Goal: Task Accomplishment & Management: Use online tool/utility

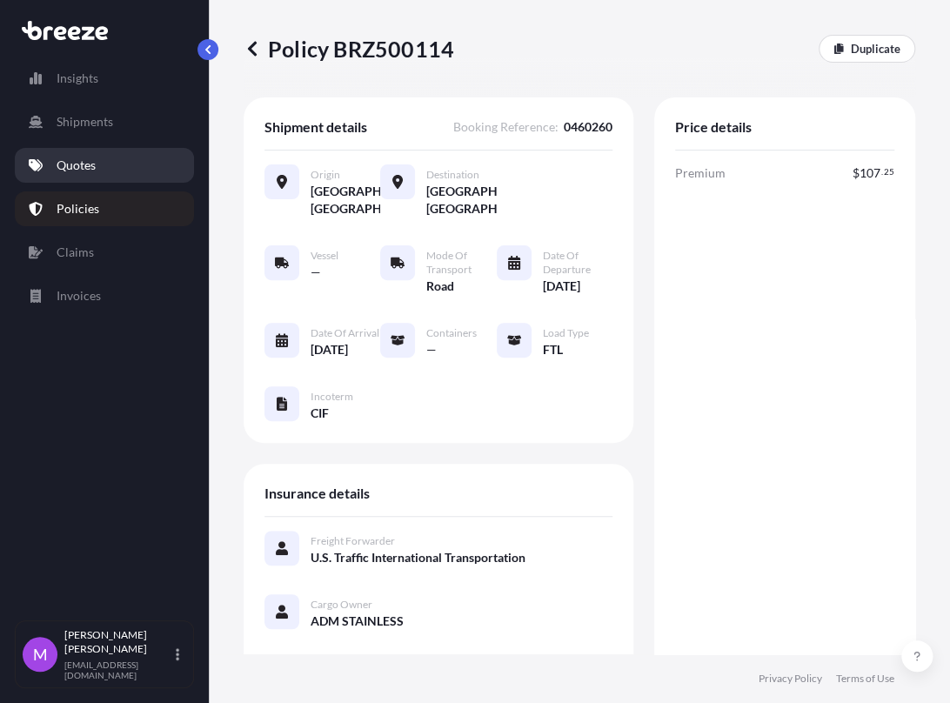
click at [95, 172] on p "Quotes" at bounding box center [76, 165] width 39 height 17
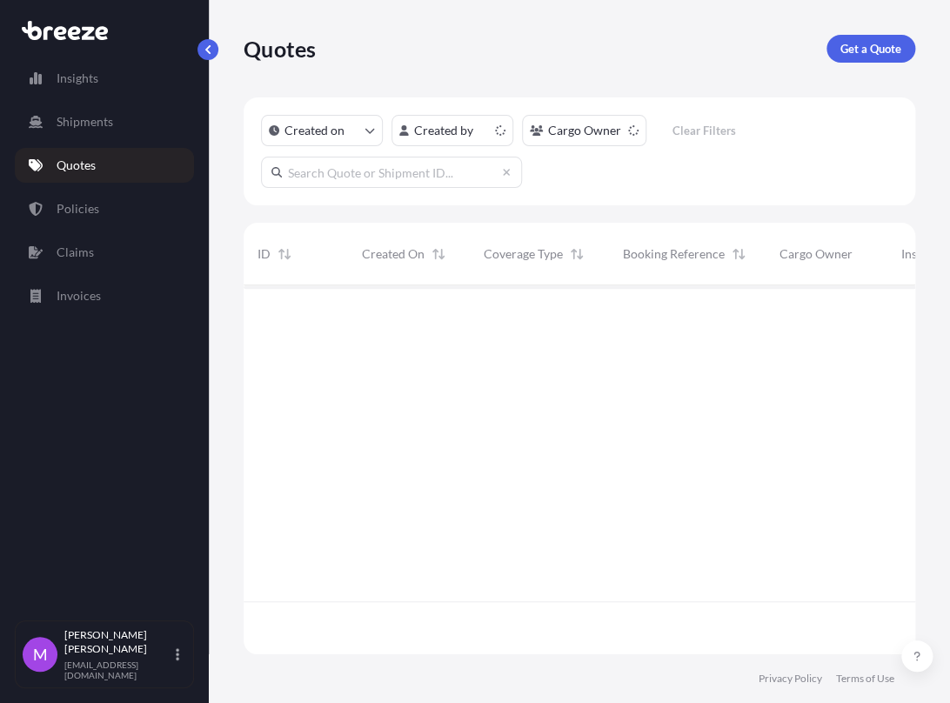
scroll to position [363, 656]
click at [867, 51] on p "Get a Quote" at bounding box center [870, 48] width 61 height 17
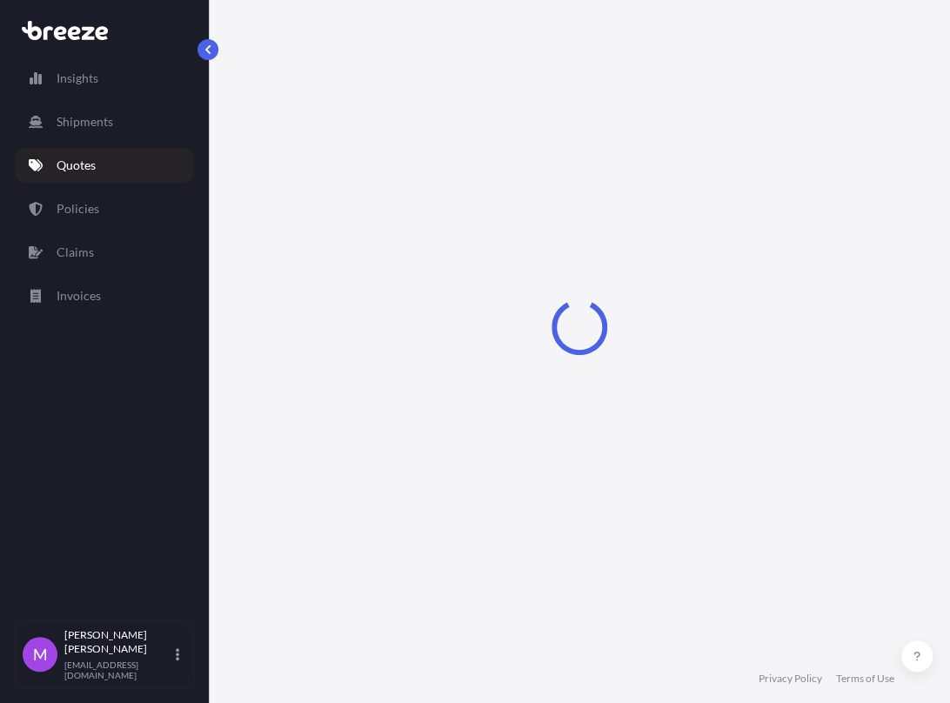
scroll to position [28, 0]
select select "Sea"
select select "1"
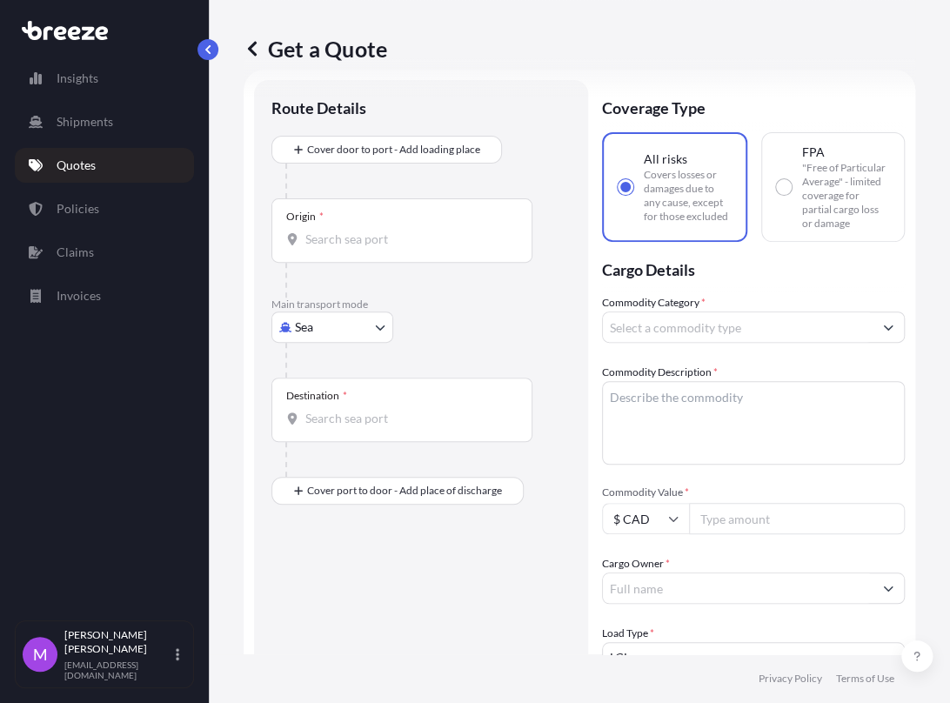
click at [104, 151] on link "Quotes" at bounding box center [104, 165] width 179 height 35
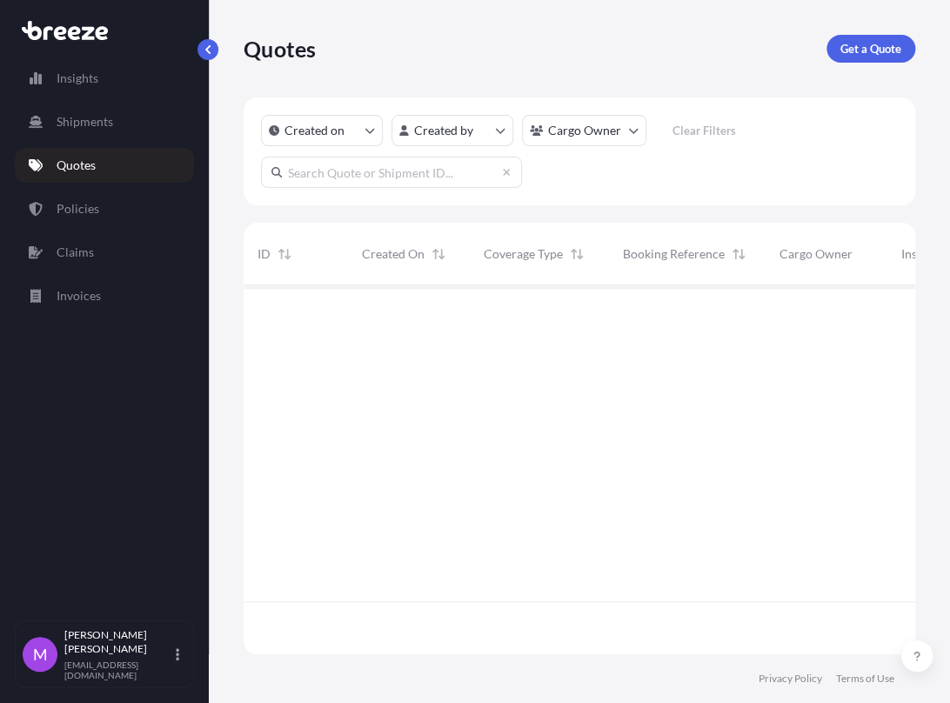
scroll to position [363, 656]
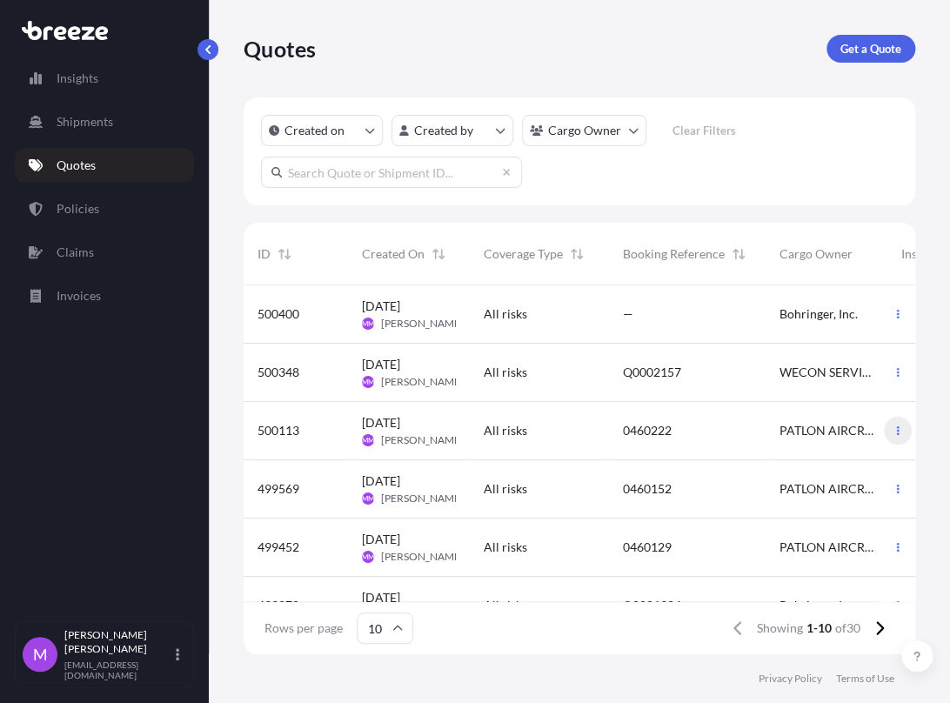
click at [889, 441] on button "button" at bounding box center [898, 431] width 28 height 28
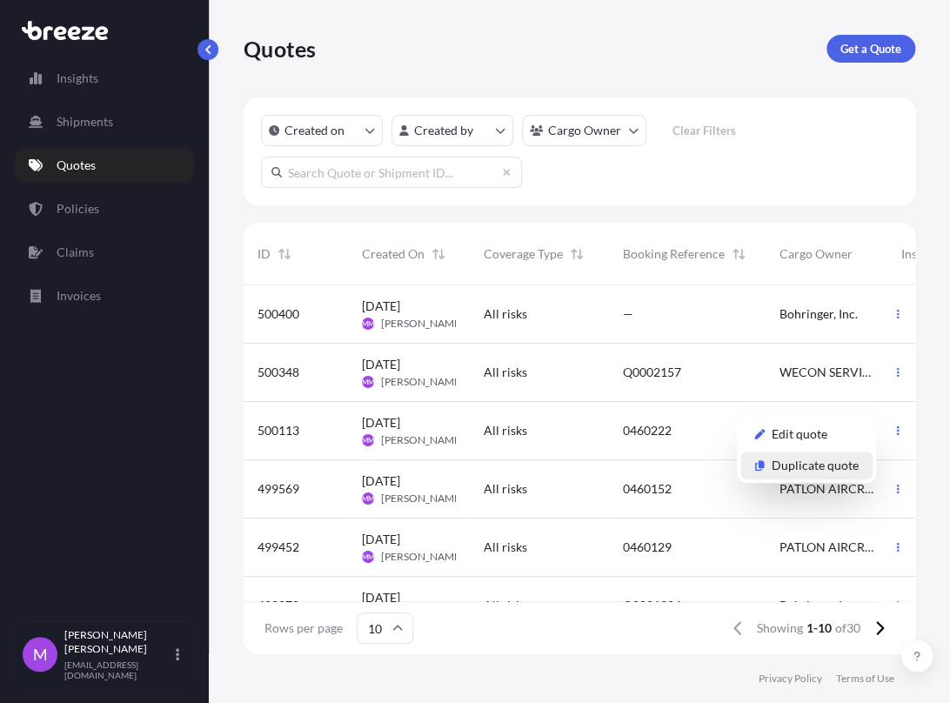
click at [829, 462] on p "Duplicate quote" at bounding box center [815, 465] width 87 height 17
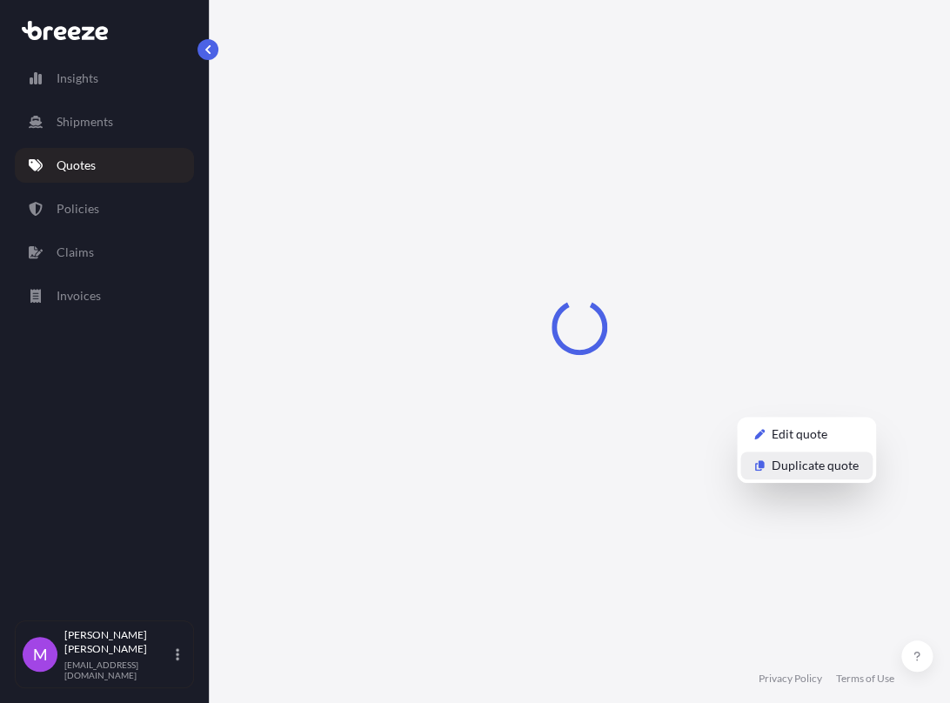
select select "Road"
select select "1"
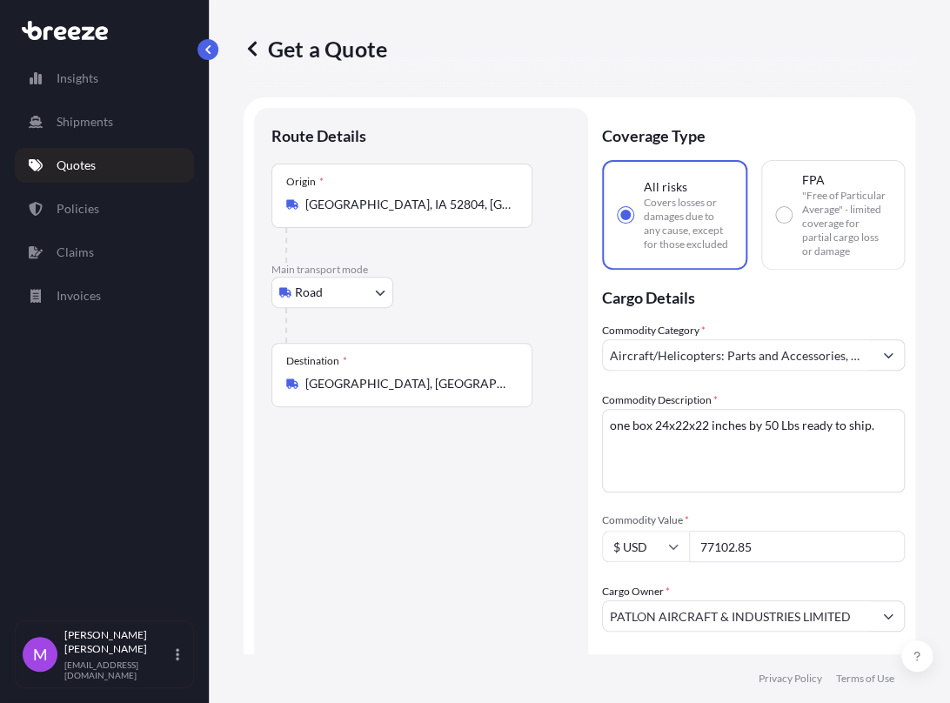
scroll to position [28, 0]
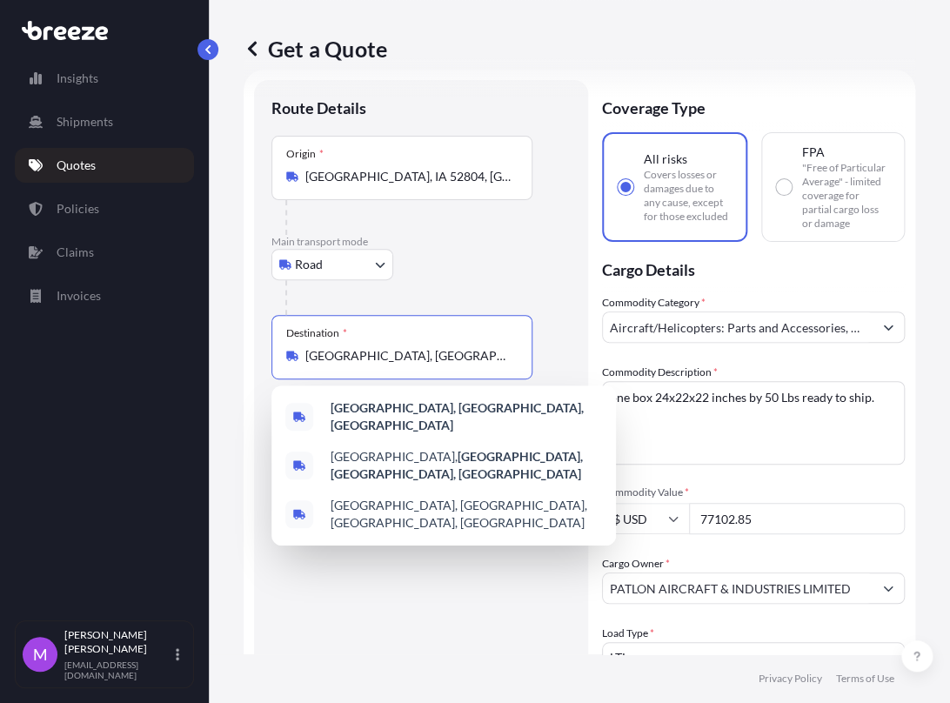
drag, startPoint x: 439, startPoint y: 352, endPoint x: 278, endPoint y: 342, distance: 161.3
click at [278, 342] on div "Destination * [GEOGRAPHIC_DATA], [GEOGRAPHIC_DATA], [GEOGRAPHIC_DATA]" at bounding box center [401, 347] width 261 height 64
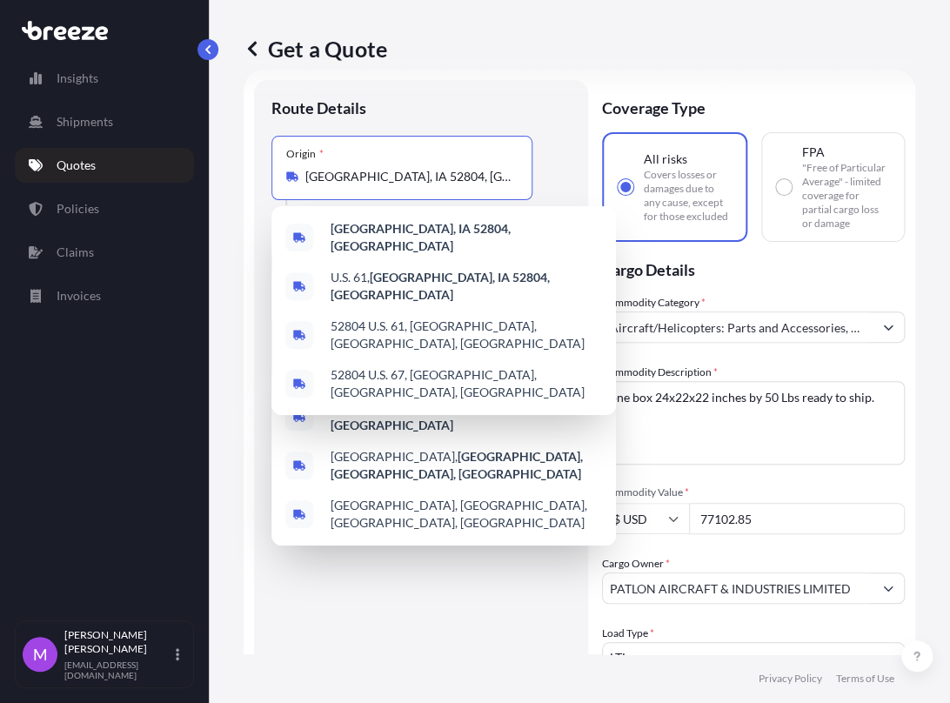
click at [415, 176] on input "[GEOGRAPHIC_DATA], IA 52804, [GEOGRAPHIC_DATA]" at bounding box center [407, 176] width 205 height 17
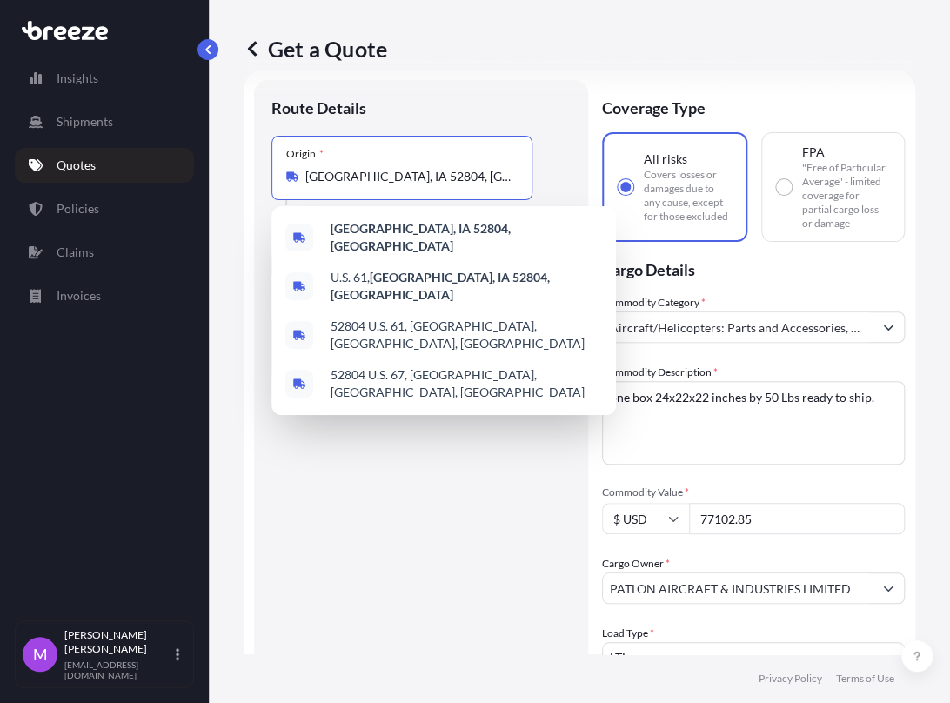
drag, startPoint x: 436, startPoint y: 169, endPoint x: 273, endPoint y: 164, distance: 162.7
click at [273, 164] on div "Origin * [GEOGRAPHIC_DATA], [GEOGRAPHIC_DATA] 52804, [GEOGRAPHIC_DATA]" at bounding box center [401, 168] width 261 height 64
paste input "[GEOGRAPHIC_DATA], [GEOGRAPHIC_DATA], [GEOGRAPHIC_DATA]"
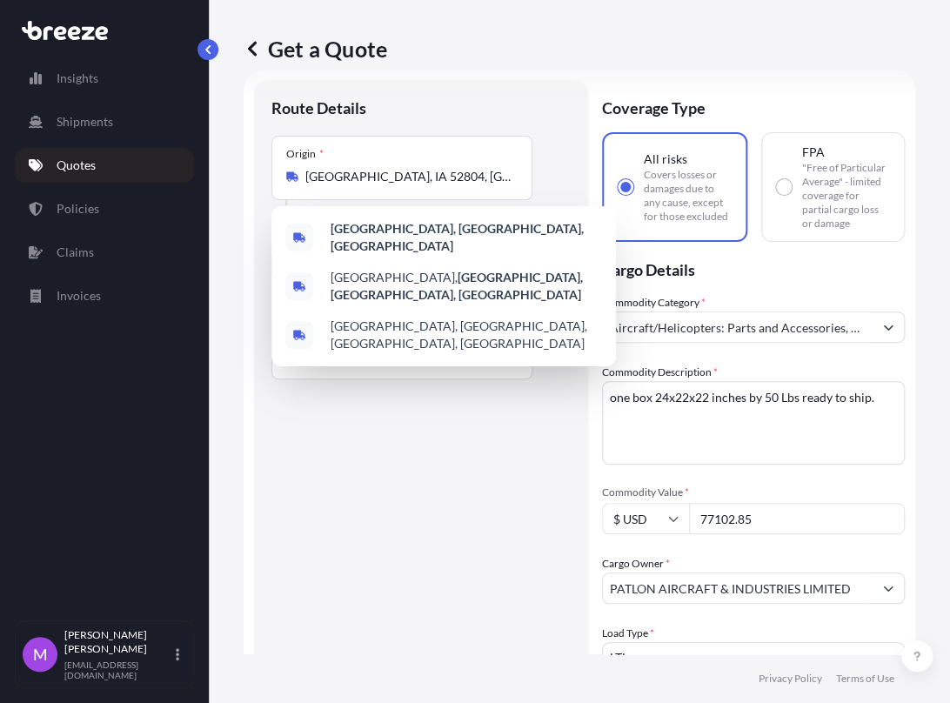
click at [402, 550] on div "Route Details Place of loading Road Road Rail Origin * [GEOGRAPHIC_DATA] Main t…" at bounding box center [420, 568] width 299 height 943
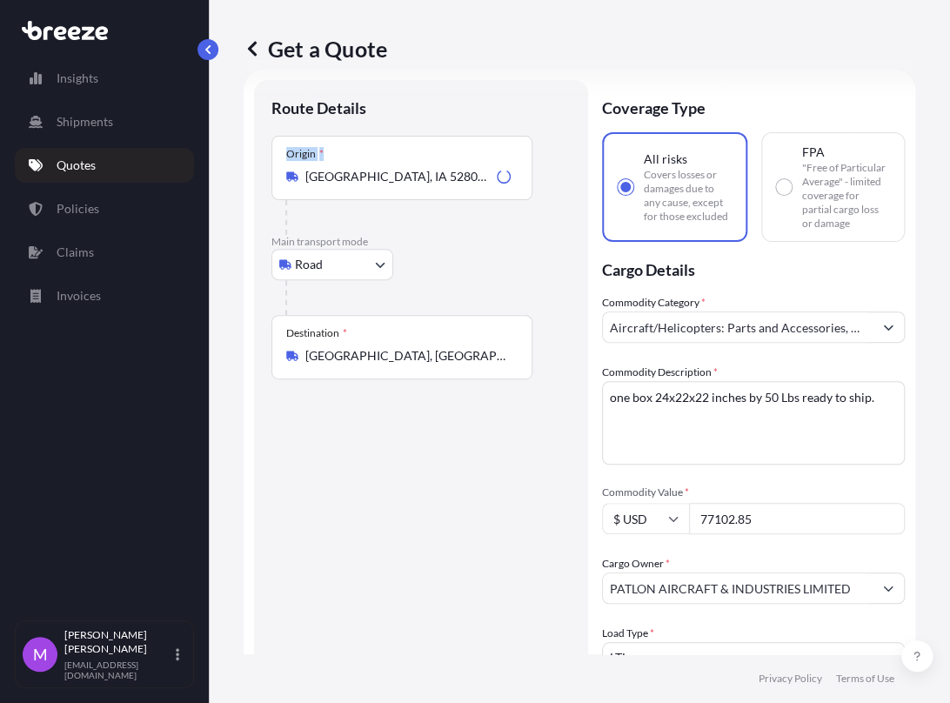
drag, startPoint x: 471, startPoint y: 189, endPoint x: 271, endPoint y: 164, distance: 201.6
click at [271, 164] on div "Route Details Place of loading Road Road Rail Origin * [GEOGRAPHIC_DATA] Main t…" at bounding box center [421, 569] width 334 height 978
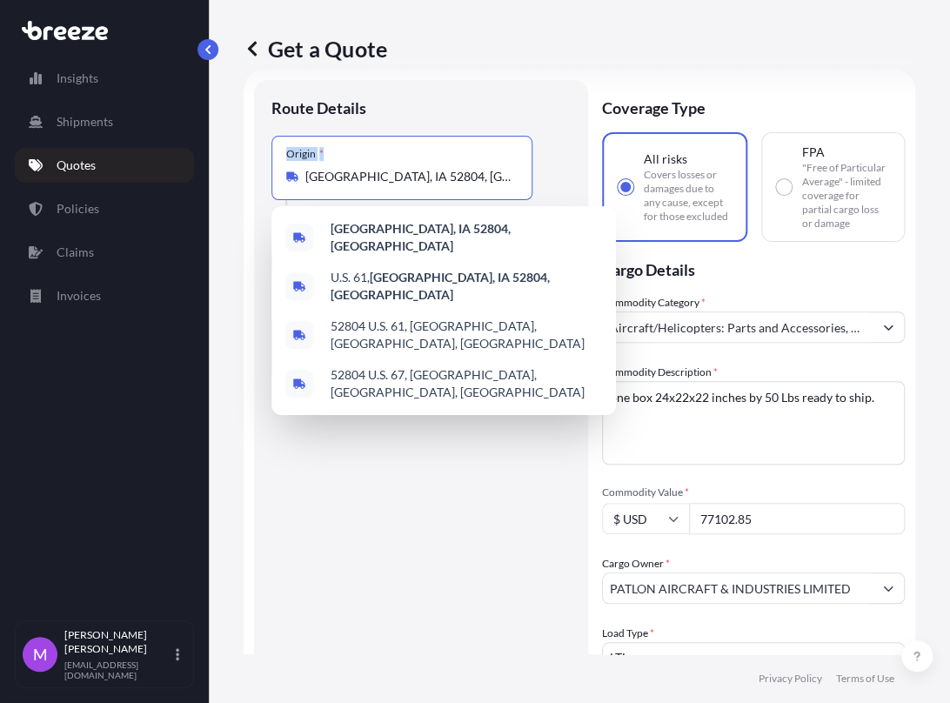
click at [454, 183] on input "[GEOGRAPHIC_DATA], IA 52804, [GEOGRAPHIC_DATA]" at bounding box center [407, 176] width 205 height 17
drag, startPoint x: 473, startPoint y: 175, endPoint x: 281, endPoint y: 169, distance: 192.3
click at [281, 169] on div "Origin * [GEOGRAPHIC_DATA], [GEOGRAPHIC_DATA] 52804, [GEOGRAPHIC_DATA]" at bounding box center [401, 168] width 261 height 64
paste input "[GEOGRAPHIC_DATA], [GEOGRAPHIC_DATA], [GEOGRAPHIC_DATA]"
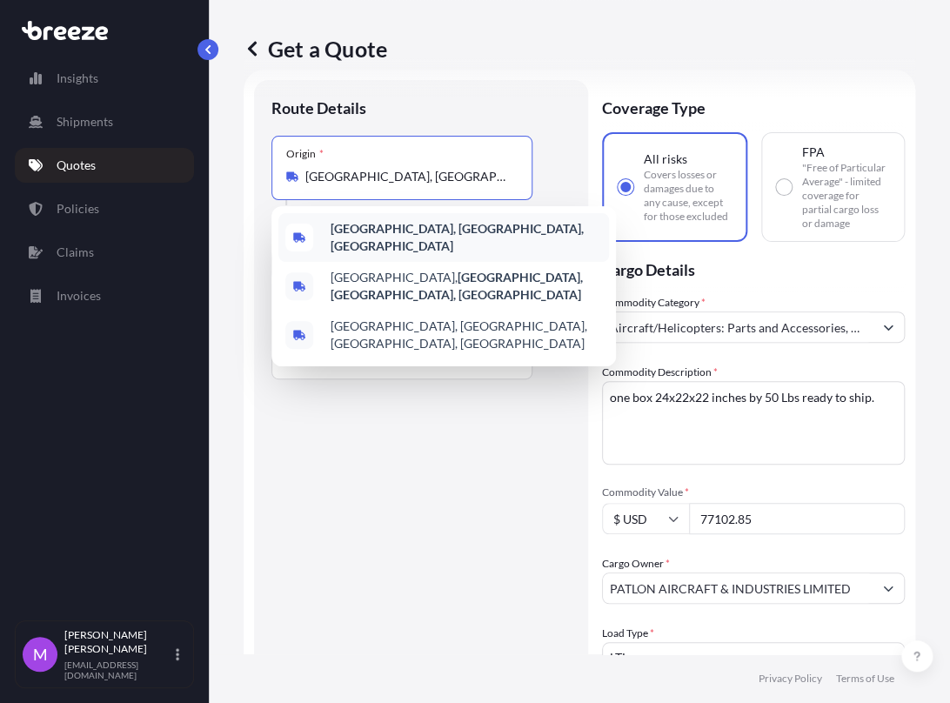
click at [399, 232] on b "[GEOGRAPHIC_DATA], [GEOGRAPHIC_DATA], [GEOGRAPHIC_DATA]" at bounding box center [457, 237] width 253 height 32
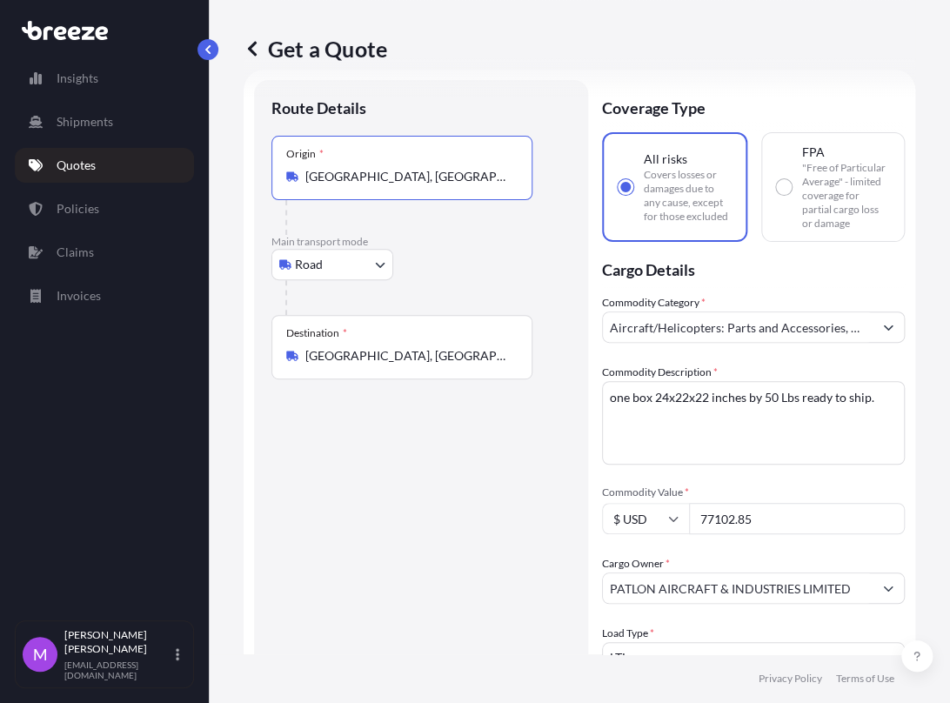
type input "[GEOGRAPHIC_DATA], [GEOGRAPHIC_DATA], [GEOGRAPHIC_DATA]"
click at [373, 451] on div "Route Details Place of loading Road Road Rail Origin * [GEOGRAPHIC_DATA], [GEOG…" at bounding box center [420, 568] width 299 height 943
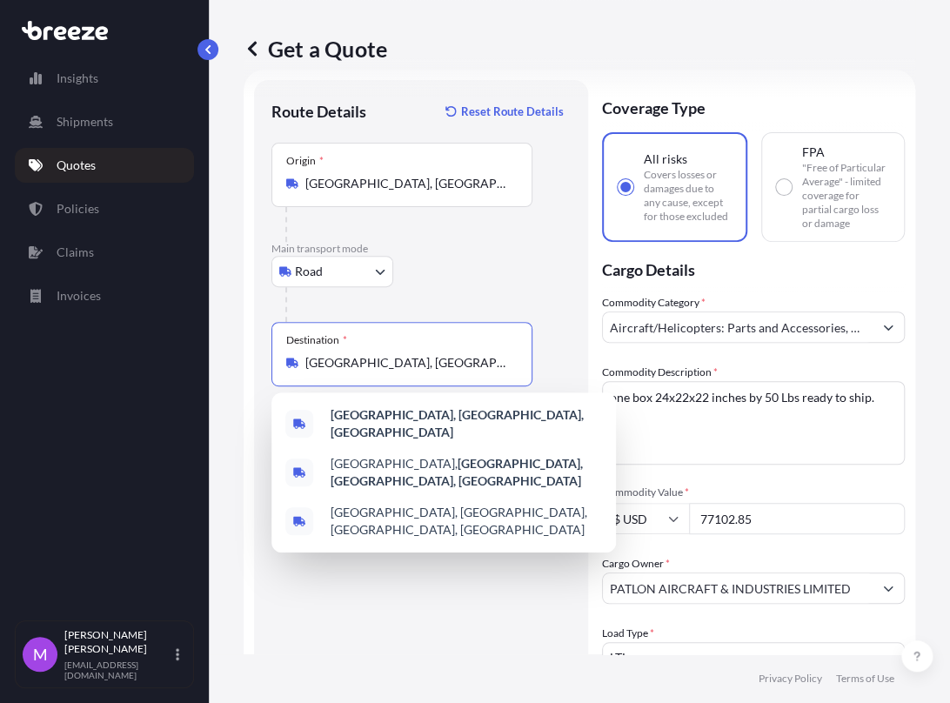
drag, startPoint x: 476, startPoint y: 357, endPoint x: 284, endPoint y: 346, distance: 191.7
click at [284, 346] on div "Destination * [GEOGRAPHIC_DATA], [GEOGRAPHIC_DATA], [GEOGRAPHIC_DATA]" at bounding box center [401, 354] width 261 height 64
paste input "BRAMPTON ON L6W 3J9"
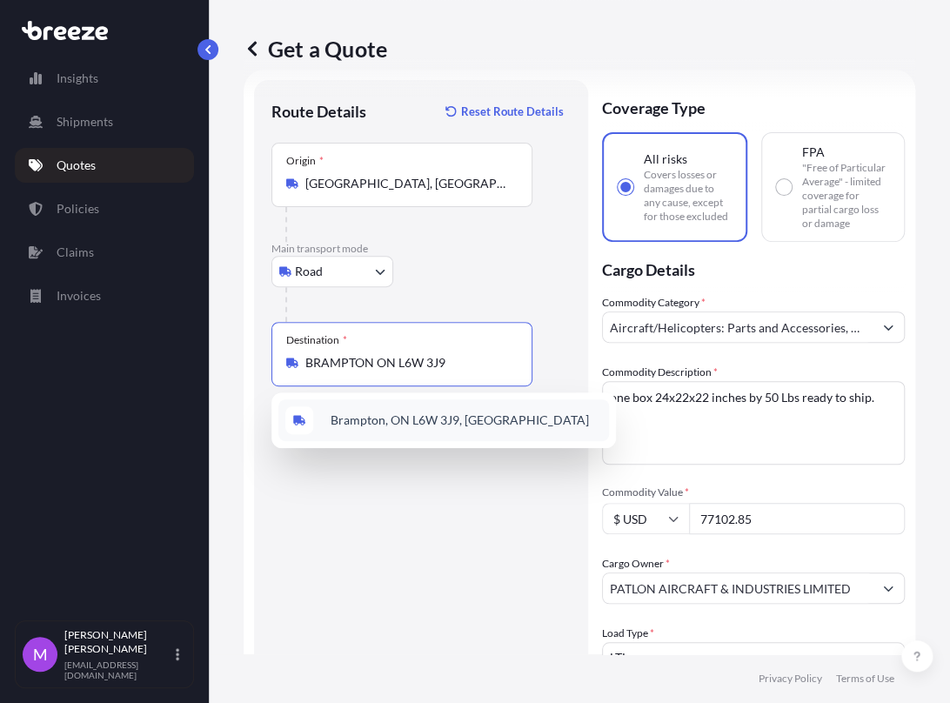
click at [445, 418] on span "Brampton, ON L6W 3J9, [GEOGRAPHIC_DATA]" at bounding box center [460, 419] width 258 height 17
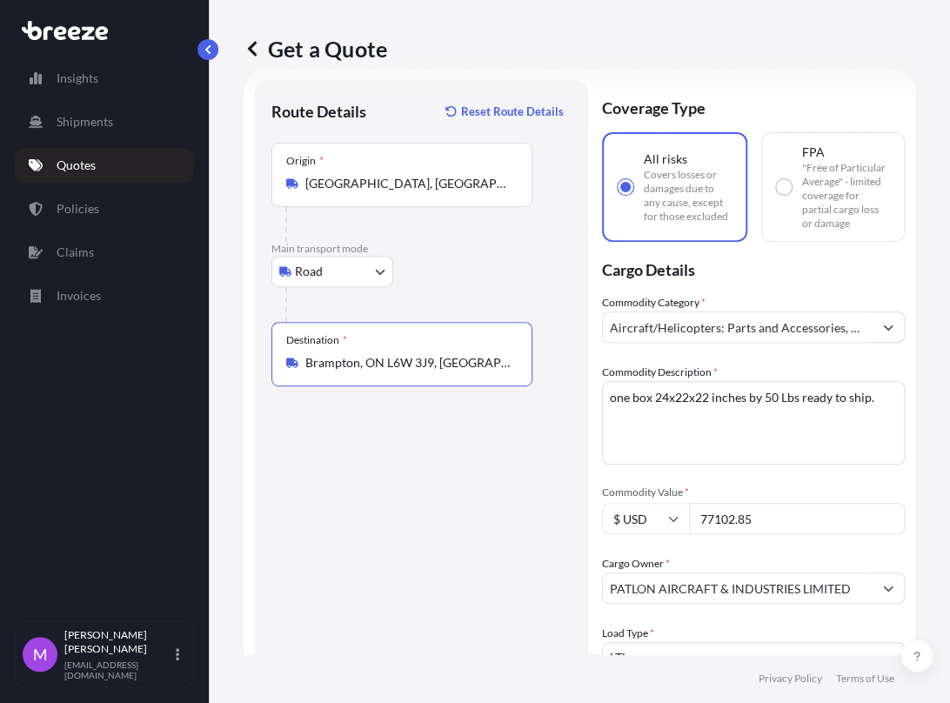
type input "Brampton, ON L6W 3J9, [GEOGRAPHIC_DATA]"
click at [411, 515] on div "Route Details Reset Route Details Place of loading Road Road Rail Origin * [GEO…" at bounding box center [420, 568] width 299 height 943
click at [714, 420] on textarea "one box 24x22x22 inches by 50 Lbs ready to ship." at bounding box center [753, 423] width 303 height 84
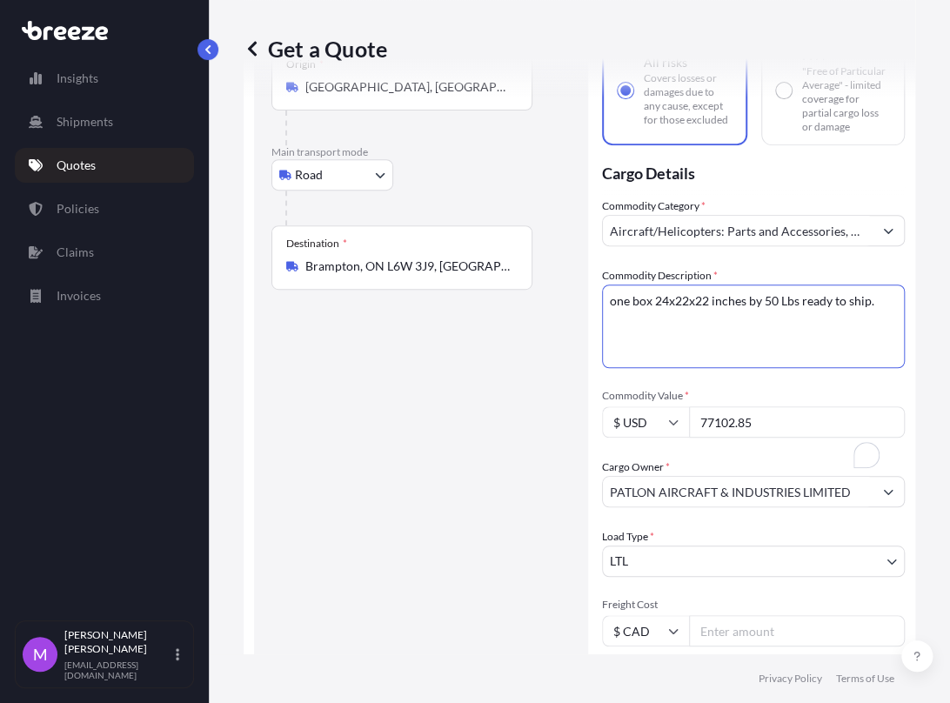
scroll to position [124, 0]
drag, startPoint x: 764, startPoint y: 433, endPoint x: 641, endPoint y: 419, distance: 123.4
click at [641, 419] on div "$ USD 77102.85" at bounding box center [753, 421] width 303 height 31
paste input "18456.8"
type input "18456.8"
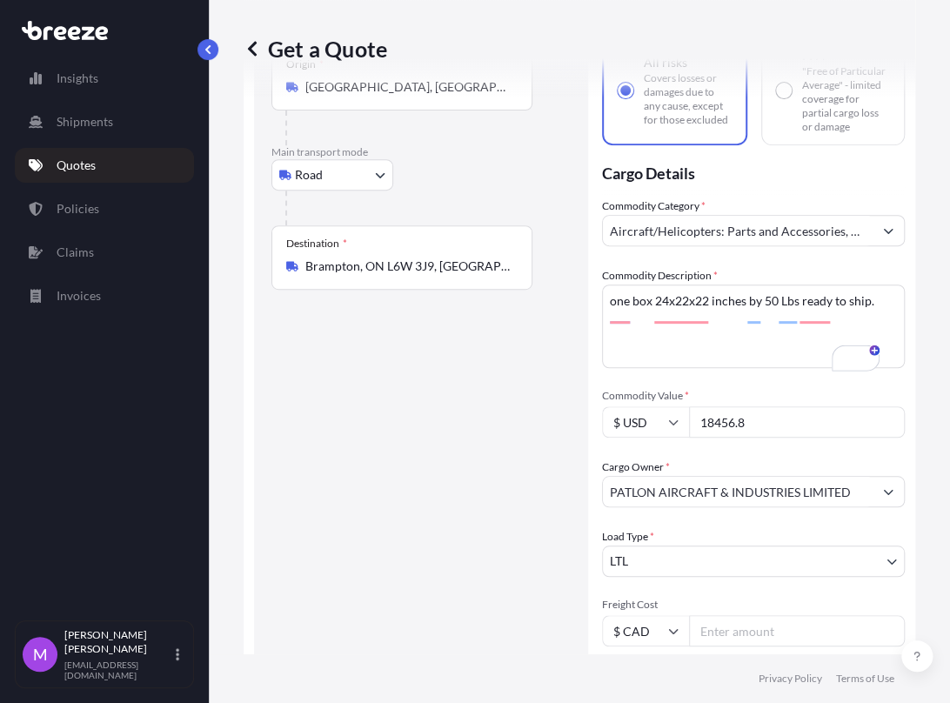
click at [678, 427] on icon at bounding box center [673, 422] width 10 height 10
click at [645, 544] on div "$ CAD" at bounding box center [645, 533] width 73 height 33
type input "$ CAD"
click at [774, 438] on input "18456.8" at bounding box center [797, 421] width 216 height 31
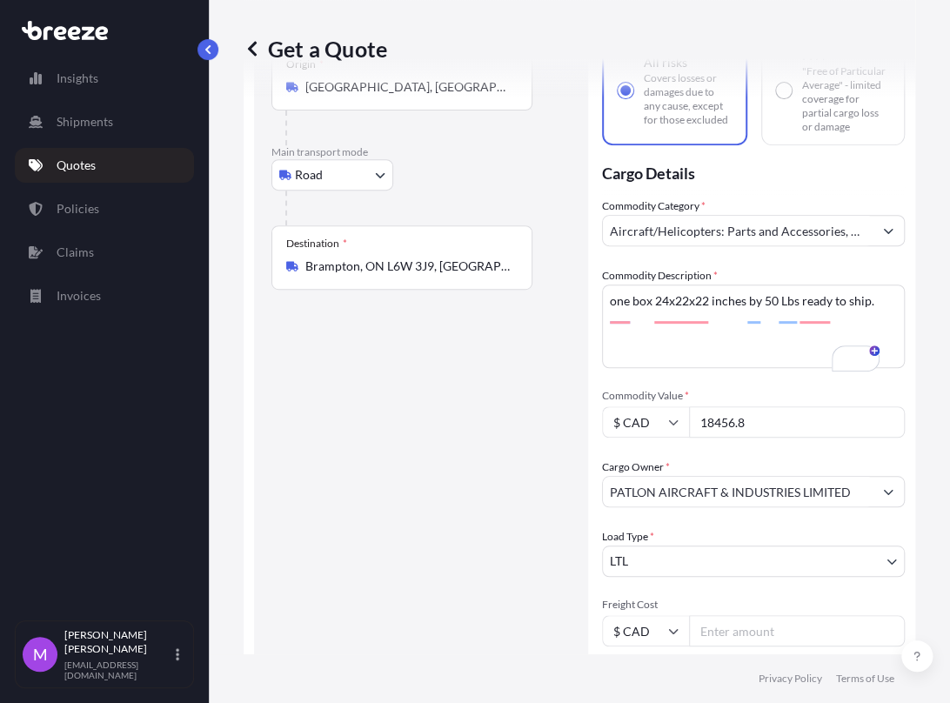
click at [673, 353] on textarea "one box 24x22x22 inches by 50 Lbs ready to ship." at bounding box center [753, 326] width 303 height 84
click at [731, 334] on textarea "one box 24x22x22 inches by 50 Lbs ready to ship." at bounding box center [753, 326] width 303 height 84
paste textarea "One ARU on pallet 300 lbs at 48 x 42 x 30"
type textarea "One ARU on pallet 300 lbs at 48 x 42 x 30"
click at [702, 339] on textarea "one box 24x22x22 inches by 50 Lbs ready to ship." at bounding box center [753, 326] width 303 height 84
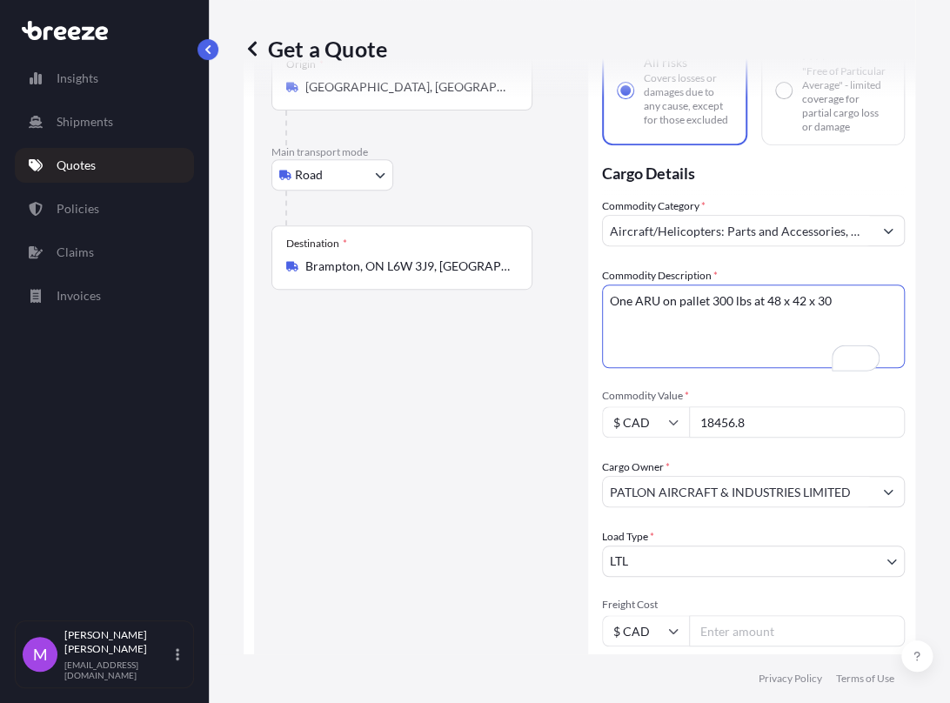
click at [611, 319] on textarea "one box 24x22x22 inches by 50 Lbs ready to ship." at bounding box center [753, 326] width 303 height 84
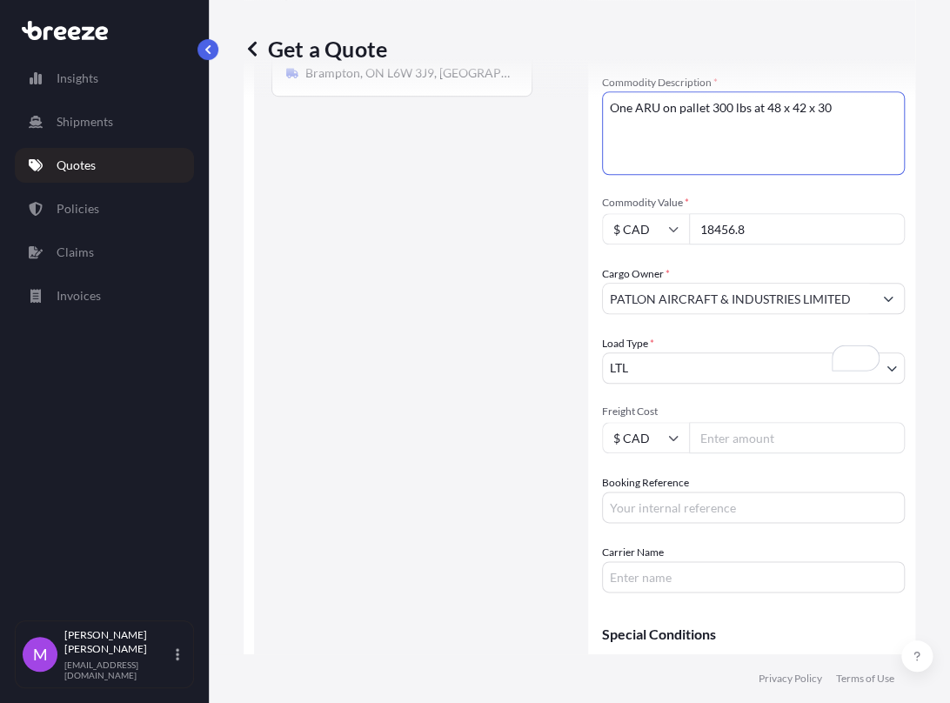
scroll to position [317, 0]
click at [738, 453] on input "Freight Cost" at bounding box center [797, 437] width 216 height 31
paste input "0002181"
type input "0002181"
drag, startPoint x: 773, startPoint y: 452, endPoint x: 671, endPoint y: 446, distance: 101.9
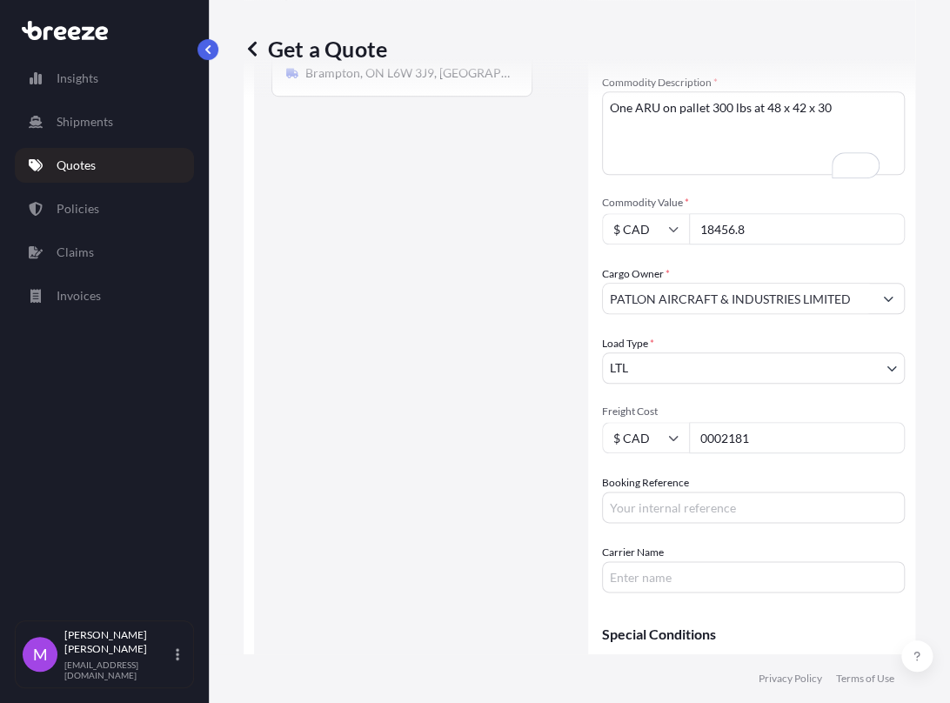
click at [668, 444] on div "$ CAD 0002181" at bounding box center [753, 437] width 303 height 31
drag, startPoint x: 687, startPoint y: 529, endPoint x: 752, endPoint y: 526, distance: 64.4
click at [687, 523] on input "Booking Reference" at bounding box center [753, 506] width 303 height 31
paste input "Q0002181"
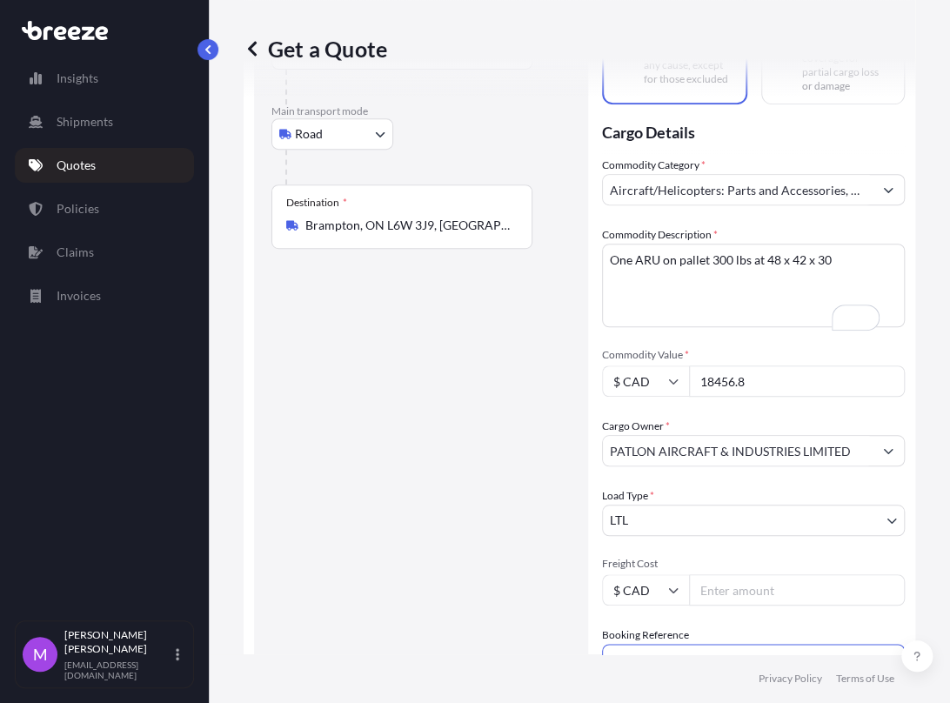
scroll to position [0, 0]
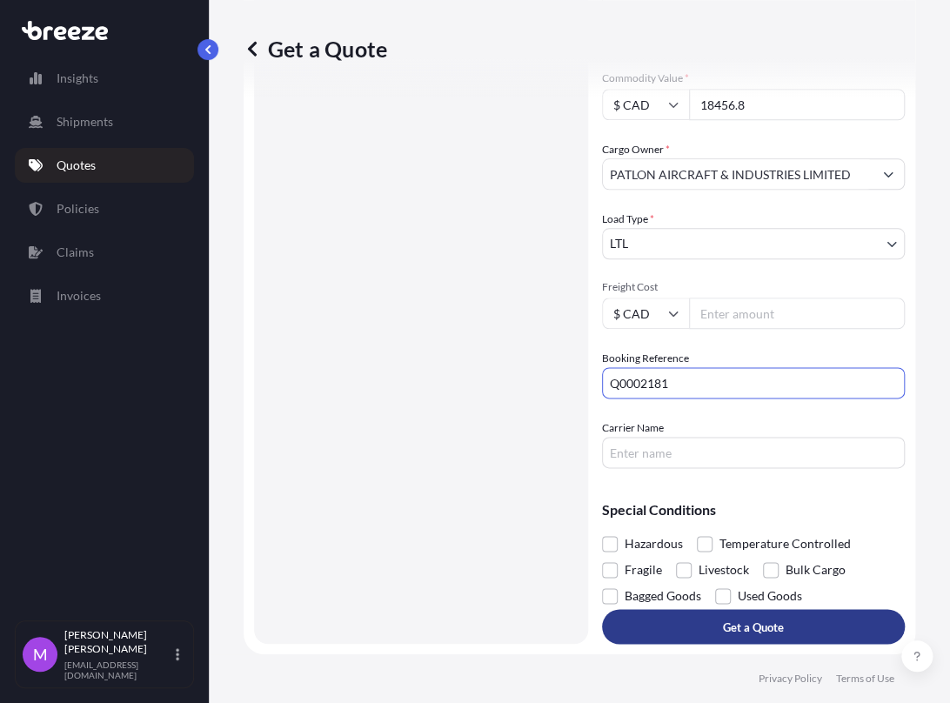
type input "Q0002181"
click at [738, 635] on button "Get a Quote" at bounding box center [753, 626] width 303 height 35
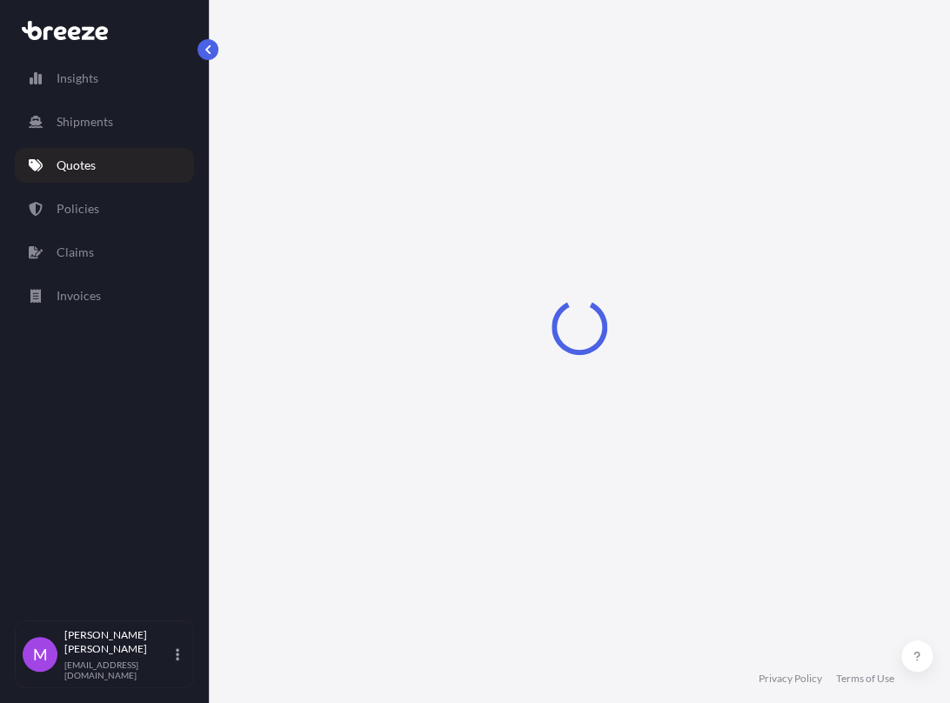
select select "Road"
select select "1"
